Goal: Task Accomplishment & Management: Manage account settings

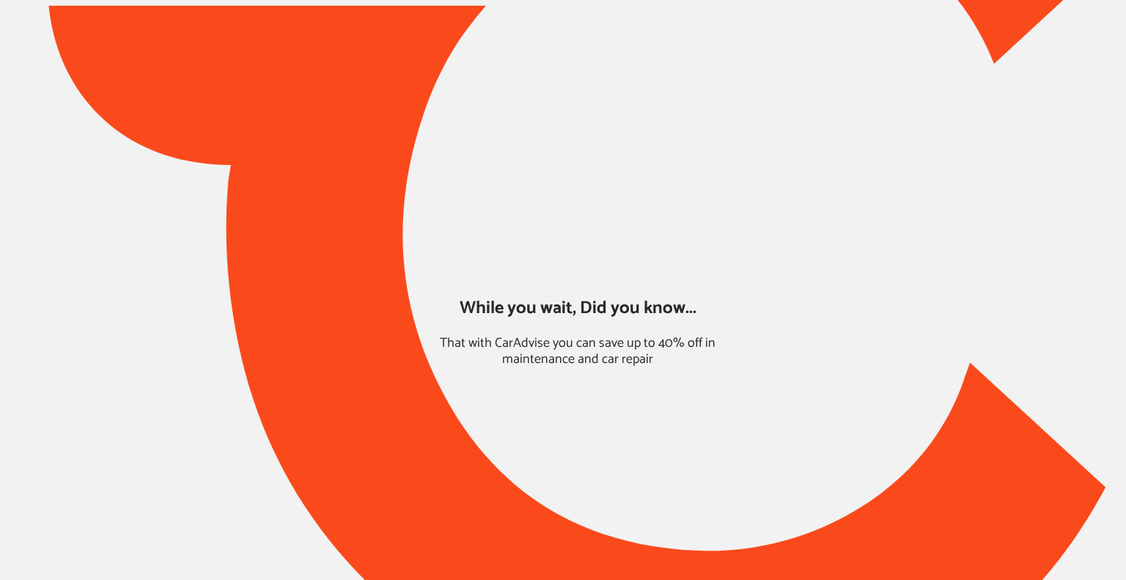
type input "*******"
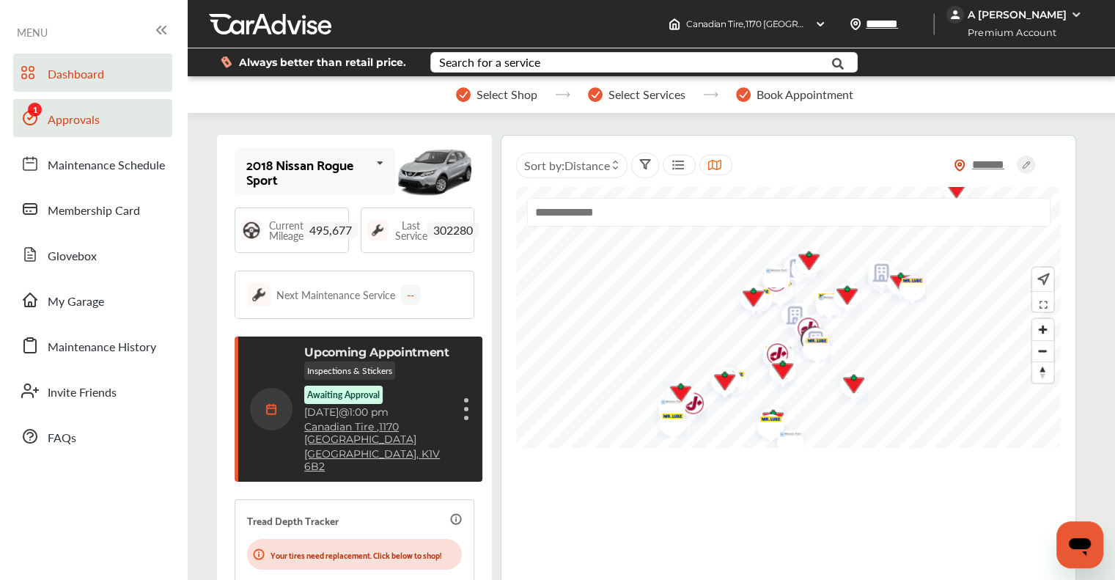
click at [73, 111] on span "Approvals" at bounding box center [74, 120] width 52 height 19
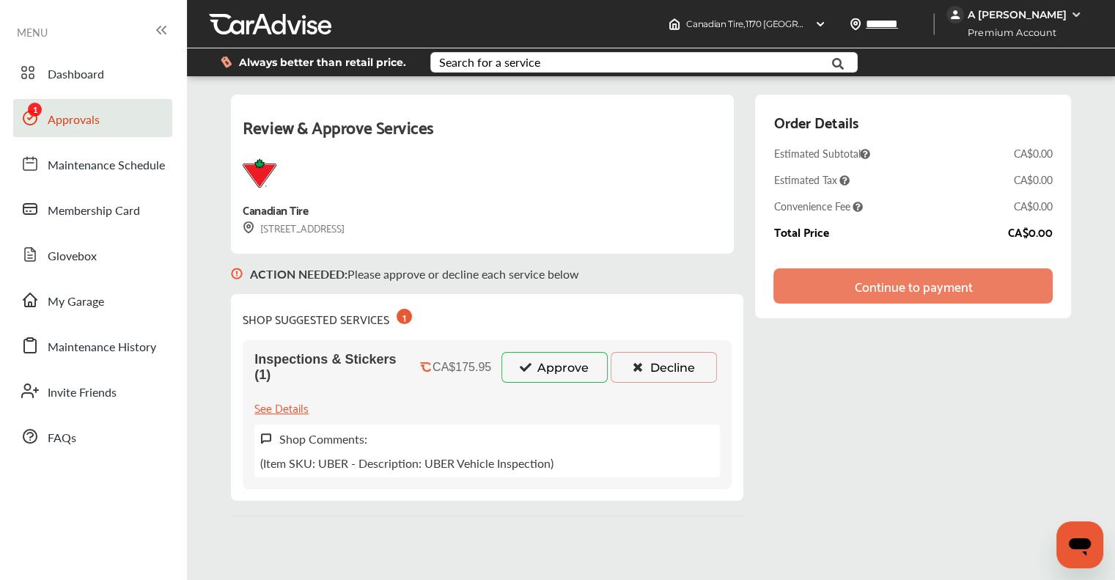
click at [540, 376] on button "Approve" at bounding box center [554, 367] width 106 height 31
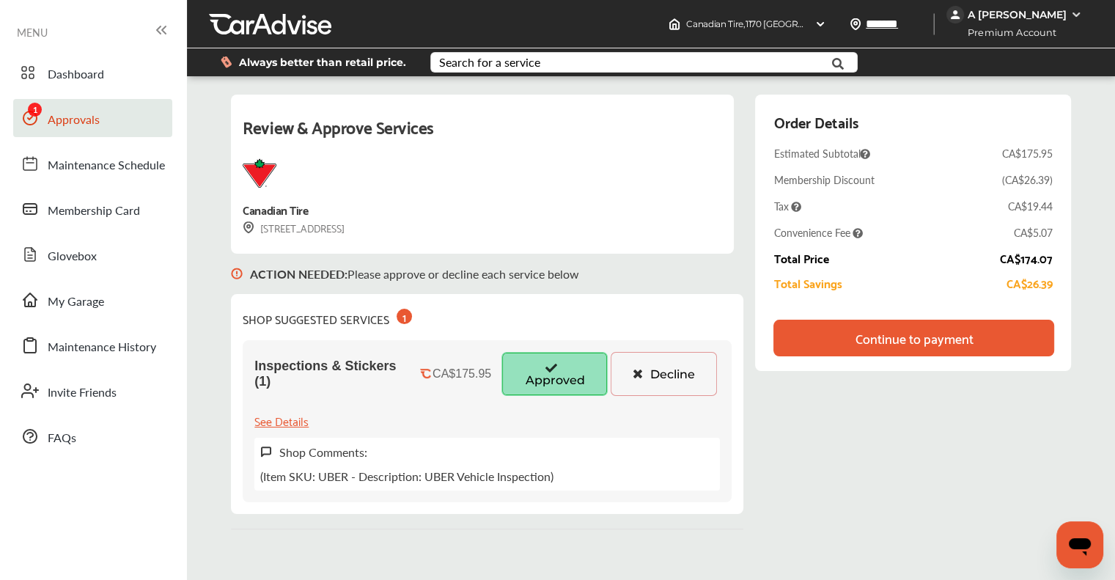
click at [567, 331] on div "Continue to payment" at bounding box center [914, 338] width 118 height 15
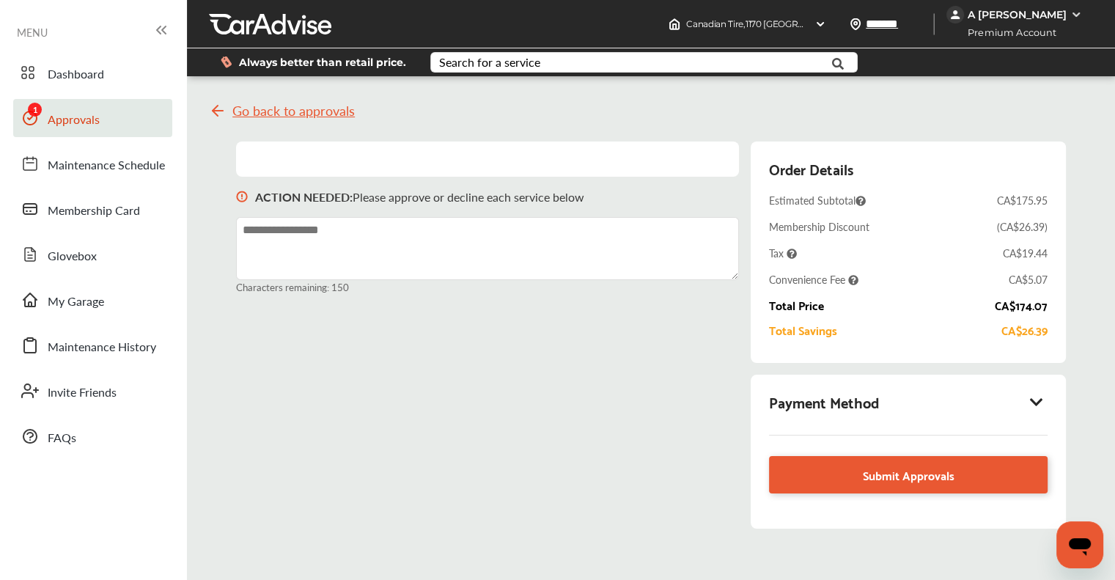
click at [567, 398] on icon at bounding box center [1037, 401] width 18 height 15
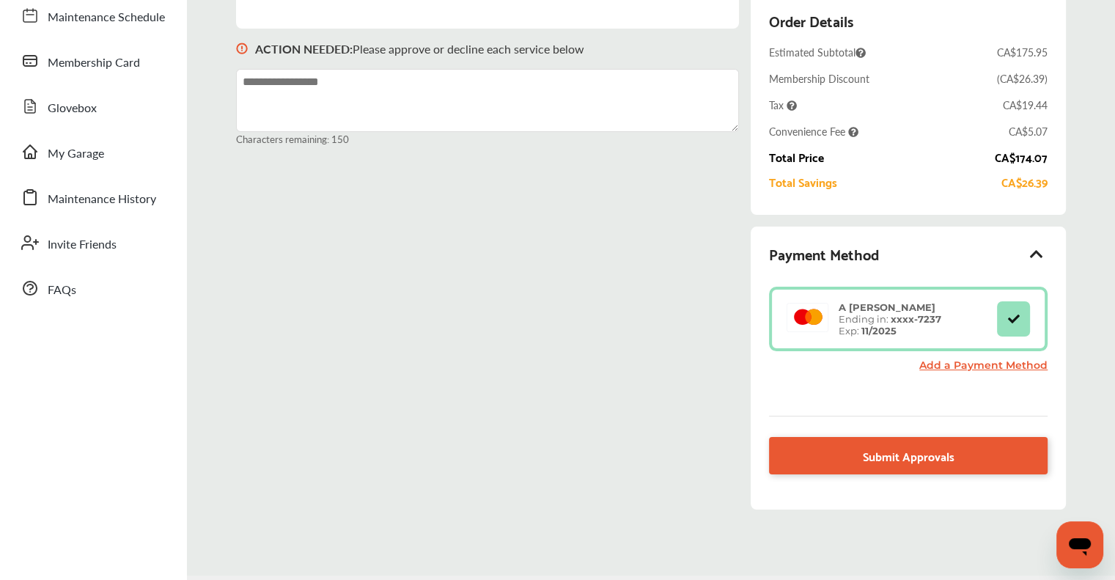
scroll to position [124, 0]
